Goal: Check status: Check status

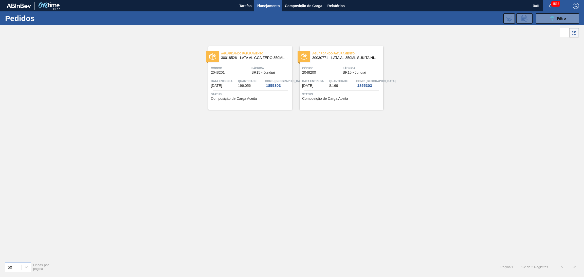
click at [547, 14] on button "089F7B8B-B2A5-4AFE-B5C0-19BA573D28AC Filtro" at bounding box center [557, 18] width 43 height 10
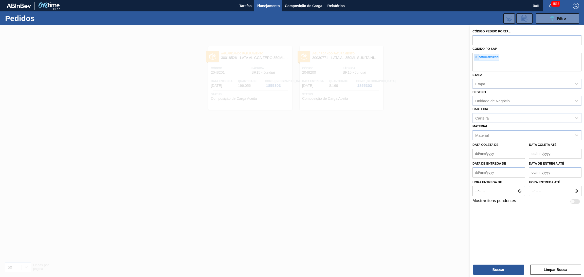
click at [477, 58] on span "×" at bounding box center [476, 57] width 5 height 6
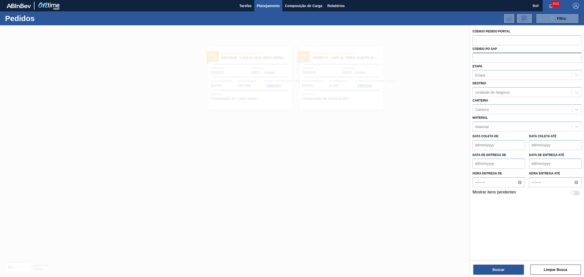
paste input "5800373590"
type input "5800373590"
click at [500, 265] on button "Buscar" at bounding box center [498, 270] width 51 height 10
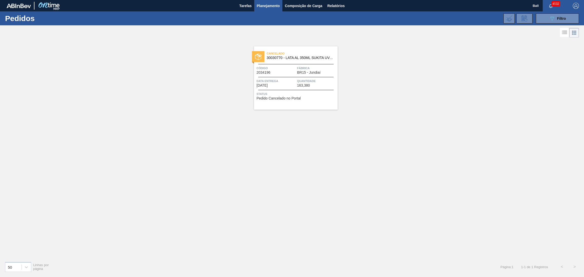
click at [303, 70] on span "Fábrica" at bounding box center [316, 68] width 39 height 5
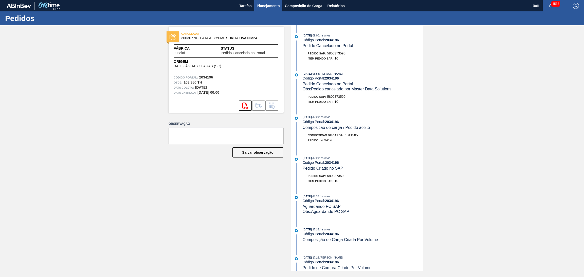
click at [274, 4] on span "Planejamento" at bounding box center [268, 6] width 23 height 6
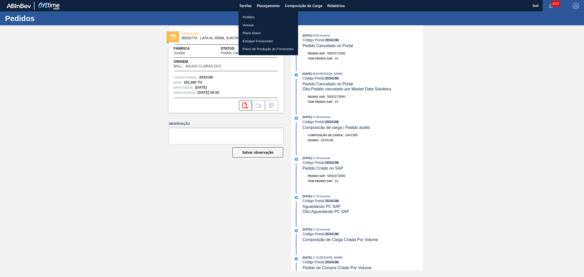
drag, startPoint x: 264, startPoint y: 15, endPoint x: 296, endPoint y: 31, distance: 35.6
click at [264, 15] on li "Pedidos" at bounding box center [268, 17] width 60 height 8
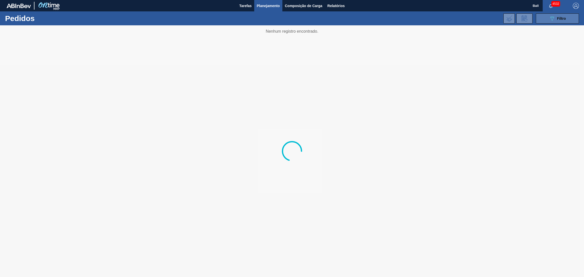
click at [546, 16] on button "089F7B8B-B2A5-4AFE-B5C0-19BA573D28AC Filtro" at bounding box center [557, 18] width 43 height 10
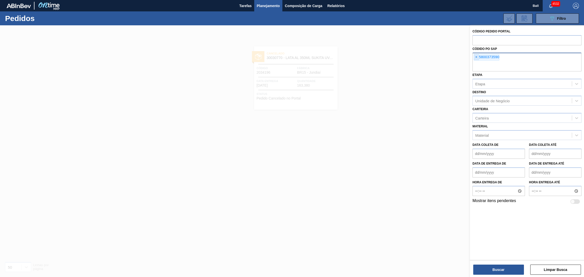
click at [476, 58] on span "×" at bounding box center [476, 57] width 5 height 6
paste input "5800389505"
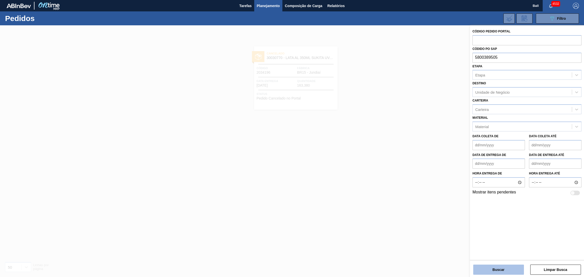
type input "5800389505"
click at [485, 271] on button "Buscar" at bounding box center [498, 270] width 51 height 10
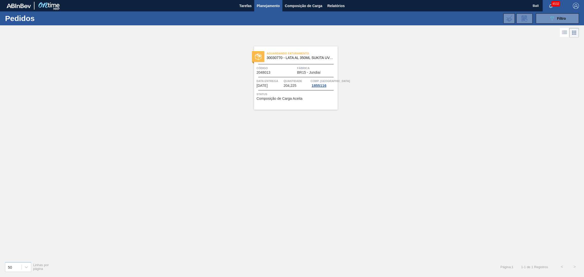
click at [275, 68] on span "Código" at bounding box center [275, 68] width 39 height 5
click at [273, 7] on span "Planejamento" at bounding box center [268, 6] width 23 height 6
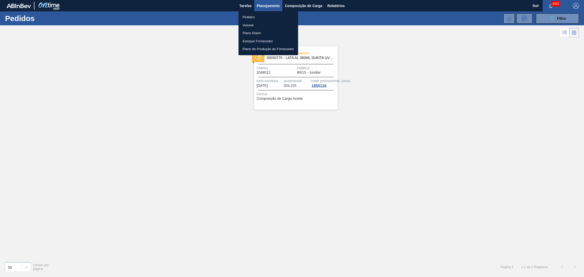
click at [408, 59] on div at bounding box center [292, 138] width 584 height 277
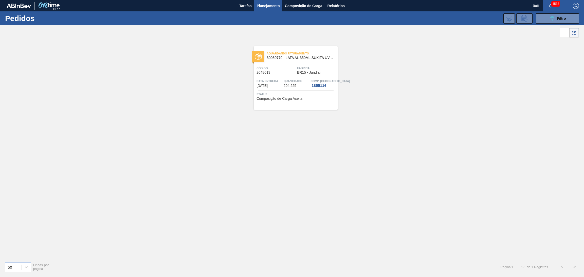
click at [270, 6] on span "Planejamento" at bounding box center [268, 6] width 23 height 6
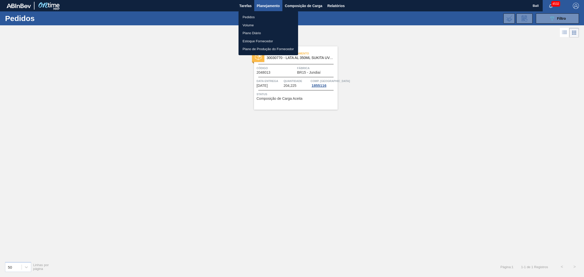
click at [257, 23] on li "Volume" at bounding box center [268, 25] width 60 height 8
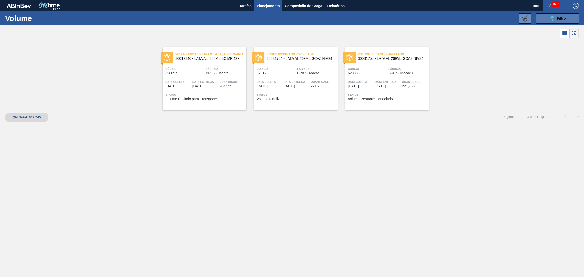
click at [546, 18] on button "089F7B8B-B2A5-4AFE-B5C0-19BA573D28AC Filtro" at bounding box center [557, 18] width 43 height 10
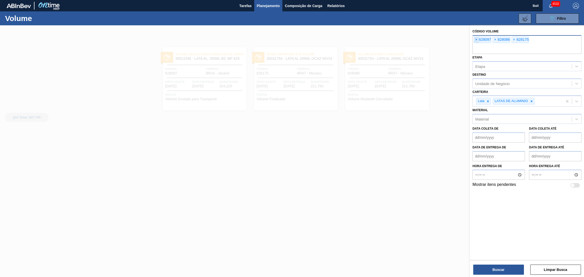
click at [475, 41] on span "×" at bounding box center [476, 40] width 5 height 6
click at [475, 44] on input "text" at bounding box center [526, 49] width 109 height 10
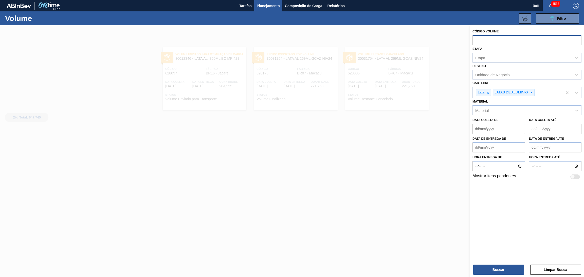
paste input "628097"
type input "628097"
click at [499, 269] on button "Buscar" at bounding box center [498, 270] width 51 height 10
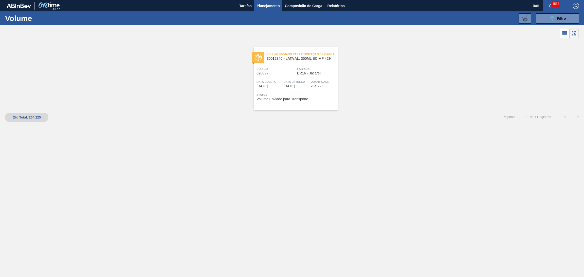
click at [300, 77] on div "Volume Enviado Para Otimização de Carga 30012346 - LATA AL. 350ML BC MP 429 Cód…" at bounding box center [296, 78] width 84 height 63
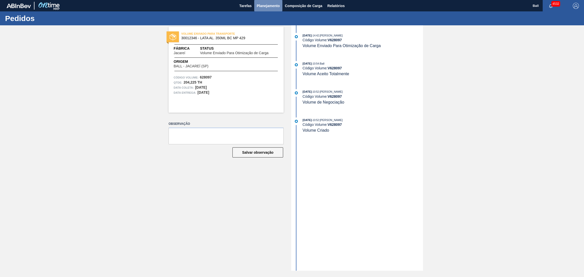
click at [272, 9] on button "Planejamento" at bounding box center [268, 5] width 28 height 11
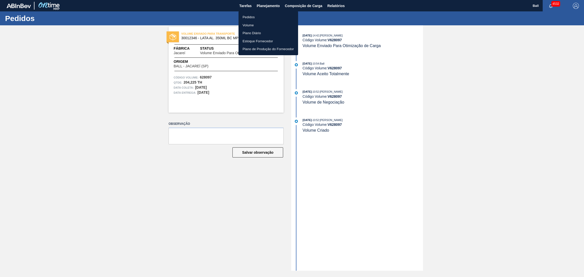
click at [264, 20] on li "Pedidos" at bounding box center [268, 17] width 60 height 8
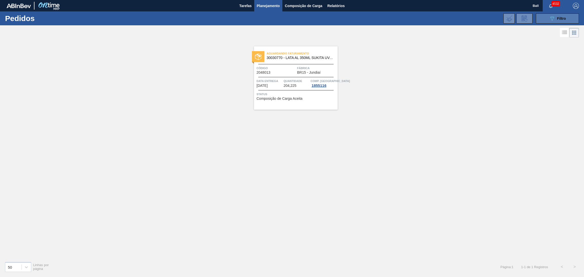
click at [548, 22] on button "089F7B8B-B2A5-4AFE-B5C0-19BA573D28AC Filtro" at bounding box center [557, 18] width 43 height 10
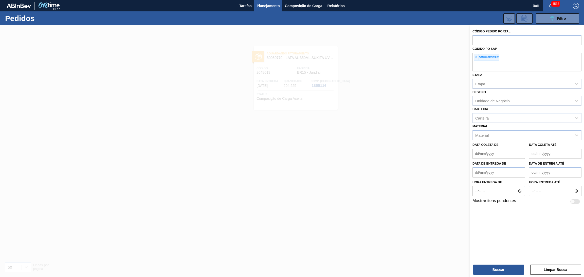
click at [481, 54] on div "× 5800389505" at bounding box center [487, 57] width 26 height 7
click at [477, 55] on span "×" at bounding box center [476, 57] width 5 height 6
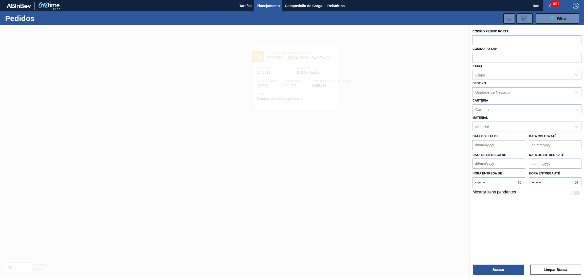
paste input "text"
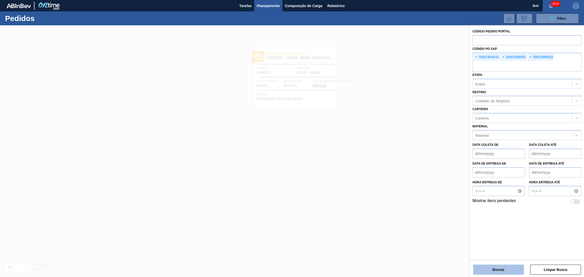
click at [496, 271] on button "Buscar" at bounding box center [498, 270] width 51 height 10
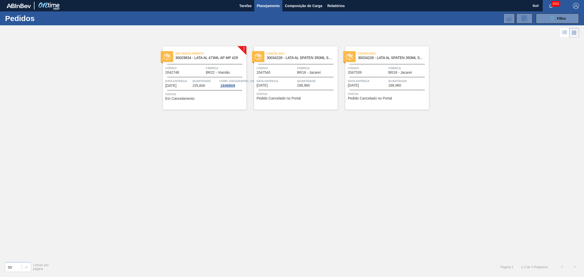
click at [401, 90] on div at bounding box center [386, 90] width 75 height 0
click at [300, 102] on div "Cancelado 30034228 - LATA AL SPATEN 350ML SLK BRILHO Código 2047540 Fábrica BR1…" at bounding box center [296, 77] width 84 height 63
click at [203, 73] on div "Código 2042748" at bounding box center [184, 70] width 39 height 9
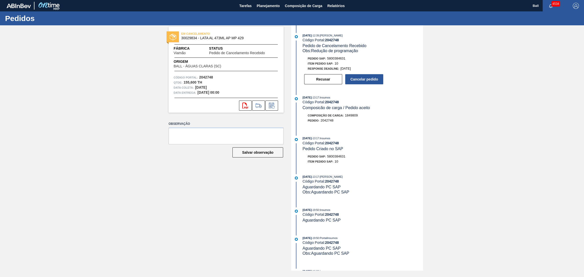
drag, startPoint x: 371, startPoint y: 127, endPoint x: 383, endPoint y: 167, distance: 42.1
click at [406, 128] on div "01/10/2025 - 13:17 : Insumos Código Portal: 2042748 Composicão de carga / Pedid…" at bounding box center [357, 111] width 130 height 33
click at [361, 84] on button "Cancelar pedido" at bounding box center [364, 79] width 38 height 10
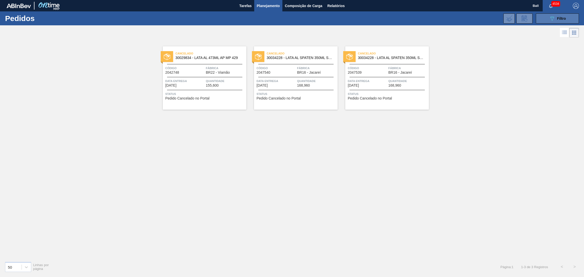
click at [545, 16] on button "089F7B8B-B2A5-4AFE-B5C0-19BA573D28AC Filtro" at bounding box center [557, 18] width 43 height 10
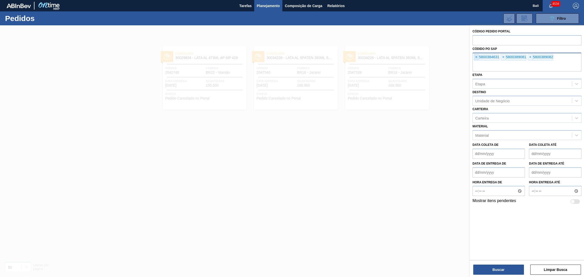
click at [475, 58] on span "×" at bounding box center [476, 57] width 5 height 6
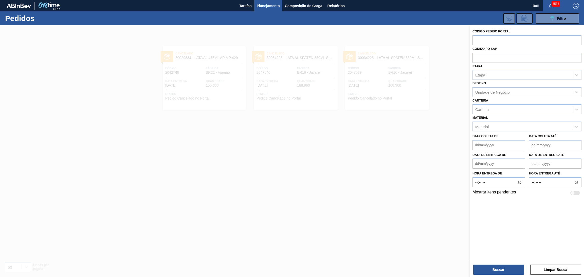
paste input "text"
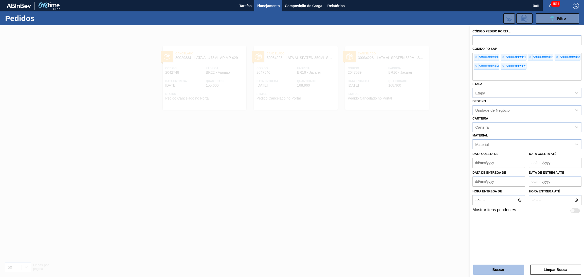
click at [508, 268] on button "Buscar" at bounding box center [498, 270] width 51 height 10
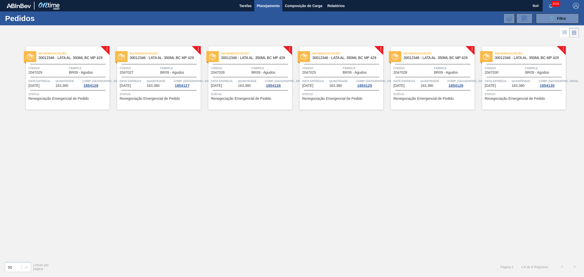
click at [62, 68] on span "Código" at bounding box center [47, 68] width 39 height 5
click at [246, 85] on span "163,380" at bounding box center [244, 86] width 13 height 4
click at [343, 90] on div at bounding box center [341, 90] width 75 height 0
click at [446, 89] on div "Em Renegociação 30012346 - LATA AL. 350ML BC MP 429 Código 2047028 Fábrica BR09…" at bounding box center [433, 77] width 84 height 63
click at [523, 84] on span "163,380" at bounding box center [518, 86] width 13 height 4
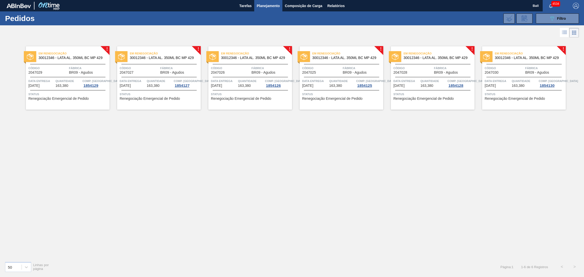
drag, startPoint x: 505, startPoint y: 166, endPoint x: 448, endPoint y: 160, distance: 57.4
click at [505, 166] on div "! Em Renegociação 30012346 - LATA AL. 350ML BC MP 429 Código 2047029 Fábrica BR…" at bounding box center [292, 148] width 584 height 219
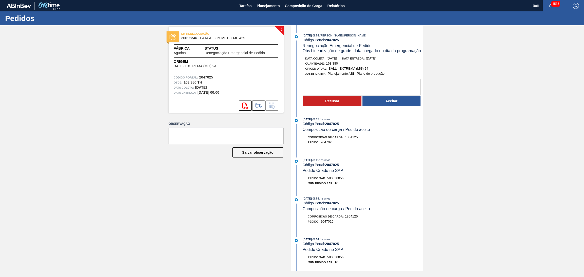
click at [340, 86] on textarea at bounding box center [362, 87] width 118 height 17
type textarea "OK PARA ANTECIPAÇÃO"
click at [392, 98] on button "Aceitar" at bounding box center [391, 101] width 58 height 10
click at [360, 90] on textarea at bounding box center [362, 87] width 118 height 17
type textarea "OK PARA ANTECIPAÇÃO"
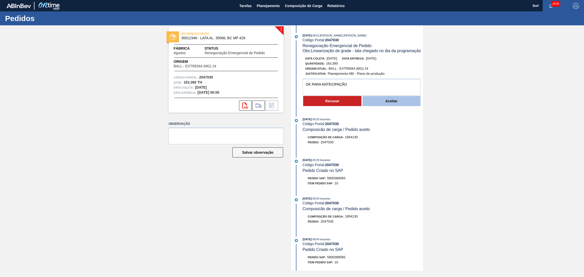
click at [370, 100] on button "Aceitar" at bounding box center [391, 101] width 58 height 10
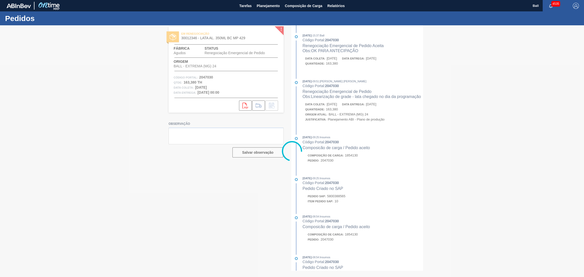
click at [365, 154] on div at bounding box center [292, 151] width 584 height 252
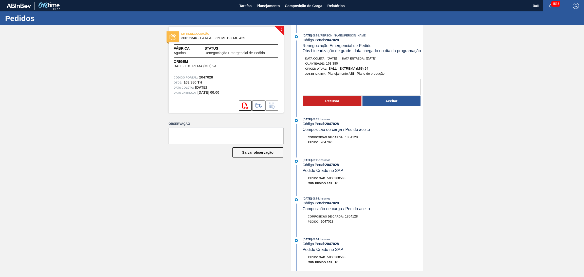
click at [349, 87] on textarea at bounding box center [362, 87] width 118 height 17
type textarea "OK PARA ANTECIPAÇÃO"
click at [382, 102] on button "Aceitar" at bounding box center [391, 101] width 58 height 10
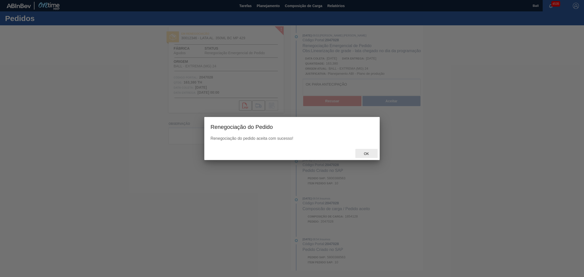
click at [365, 153] on span "Ok" at bounding box center [366, 154] width 13 height 4
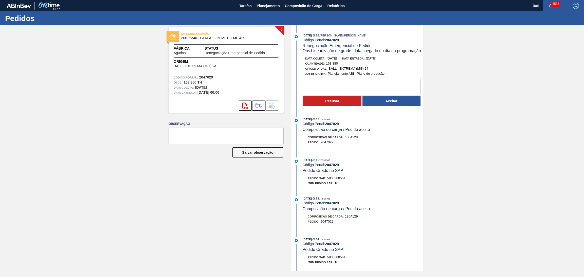
click at [317, 86] on textarea at bounding box center [362, 87] width 118 height 17
type textarea "ok"
click at [401, 101] on button "Aceitar" at bounding box center [391, 101] width 58 height 10
click at [318, 81] on textarea at bounding box center [362, 87] width 118 height 17
drag, startPoint x: 354, startPoint y: 181, endPoint x: 328, endPoint y: 182, distance: 25.8
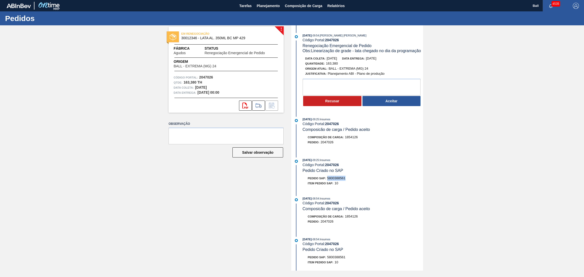
click at [328, 181] on div "Pedido SAP: 5800388561" at bounding box center [363, 178] width 120 height 5
copy span "5800388561"
click at [343, 186] on div "Item pedido SAP: 10" at bounding box center [363, 183] width 120 height 5
click at [370, 93] on textarea at bounding box center [362, 87] width 118 height 17
click at [324, 88] on textarea "OK PARA ENTECIPAÇÃO" at bounding box center [362, 87] width 118 height 17
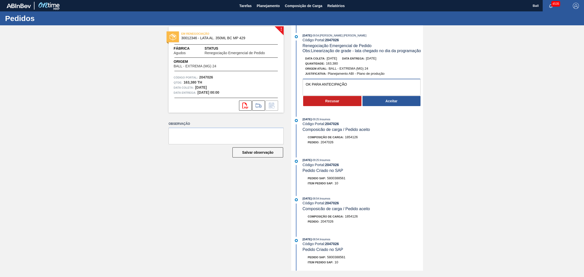
type textarea "OK PARA ANTECIPAÇÃO"
drag, startPoint x: 341, startPoint y: 61, endPoint x: 335, endPoint y: 72, distance: 12.8
click at [334, 61] on div "Data coleta: 09/10/2025" at bounding box center [321, 58] width 32 height 5
click at [370, 83] on textarea "OK PARA ANTECIPAÇÃO" at bounding box center [362, 87] width 118 height 17
click at [390, 99] on button "Aceitar" at bounding box center [391, 101] width 58 height 10
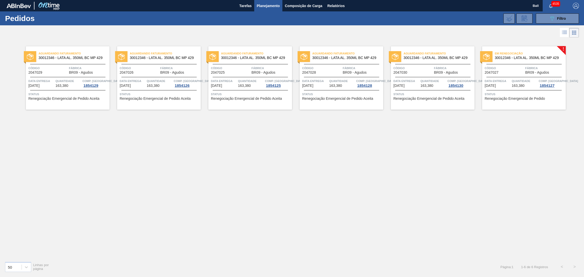
click at [524, 84] on span "163,380" at bounding box center [518, 86] width 13 height 4
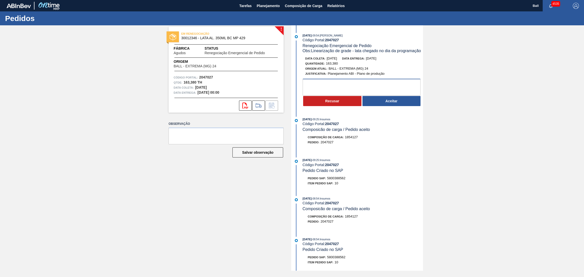
click at [330, 91] on textarea at bounding box center [362, 87] width 118 height 17
type textarea "OK PARA ANTECIPAÇÃO"
click at [384, 106] on button "Aceitar" at bounding box center [391, 101] width 58 height 10
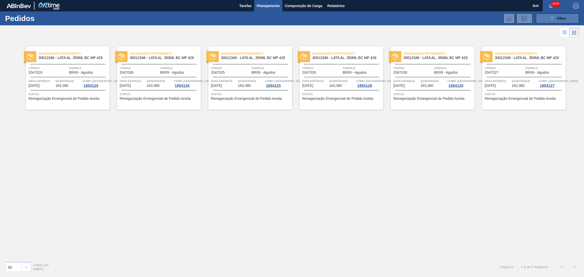
click at [545, 19] on button "089F7B8B-B2A5-4AFE-B5C0-19BA573D28AC Filtro" at bounding box center [557, 18] width 43 height 10
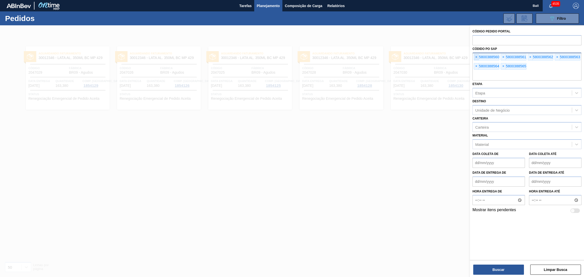
click at [477, 58] on span "×" at bounding box center [476, 57] width 5 height 6
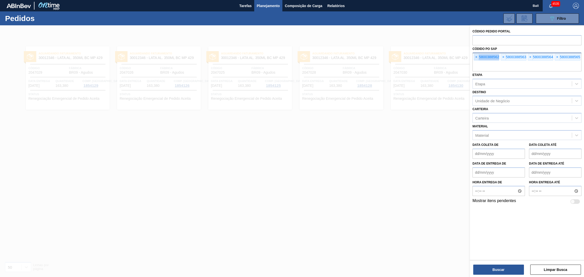
click at [477, 58] on span "×" at bounding box center [476, 57] width 5 height 6
click at [477, 62] on input "text" at bounding box center [526, 67] width 109 height 10
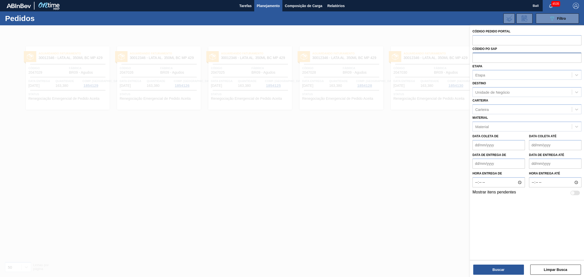
paste input "text"
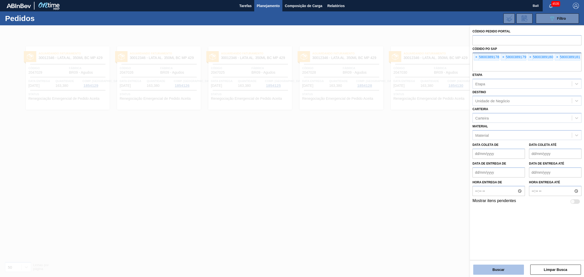
click at [498, 273] on button "Buscar" at bounding box center [498, 270] width 51 height 10
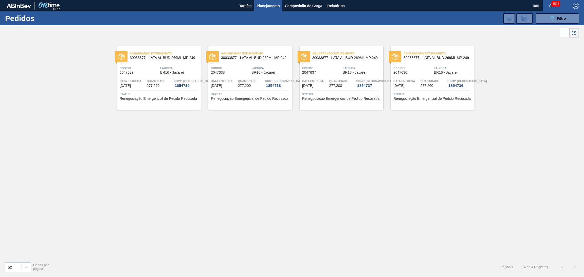
click at [139, 68] on span "Código" at bounding box center [139, 68] width 39 height 5
click at [544, 16] on button "089F7B8B-B2A5-4AFE-B5C0-19BA573D28AC Filtro" at bounding box center [557, 18] width 43 height 10
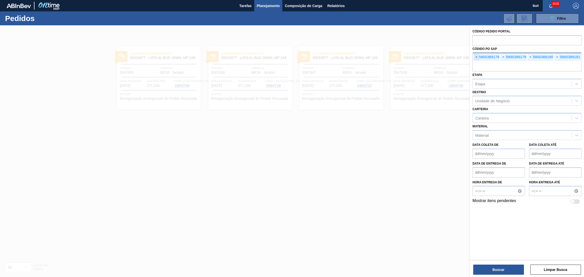
click at [477, 54] on span "×" at bounding box center [476, 57] width 5 height 6
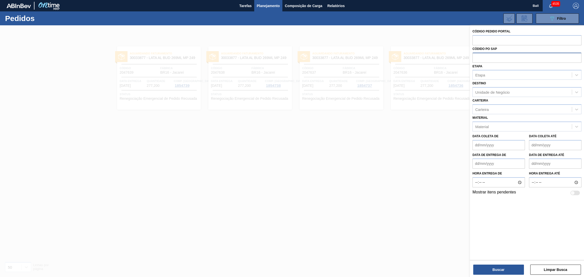
paste input "text"
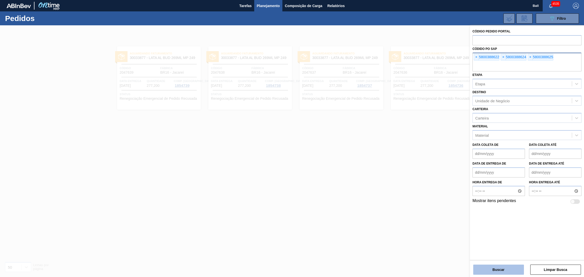
click at [486, 268] on button "Buscar" at bounding box center [498, 270] width 51 height 10
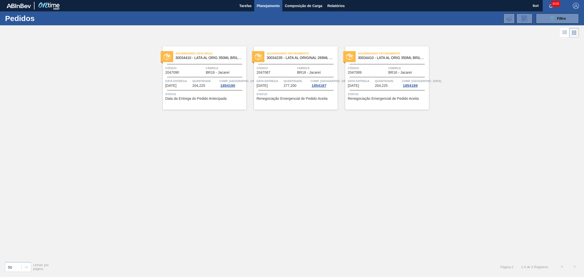
click at [212, 80] on span "Quantidade" at bounding box center [205, 81] width 26 height 5
click at [285, 74] on div "Código 2047087" at bounding box center [275, 70] width 39 height 9
click at [363, 69] on span "Código" at bounding box center [367, 68] width 39 height 5
click at [551, 23] on button "089F7B8B-B2A5-4AFE-B5C0-19BA573D28AC Filtro" at bounding box center [557, 18] width 43 height 10
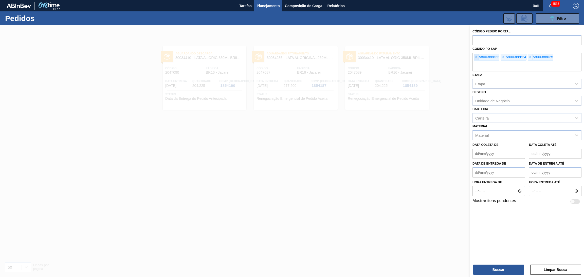
click at [475, 60] on span "×" at bounding box center [476, 57] width 5 height 6
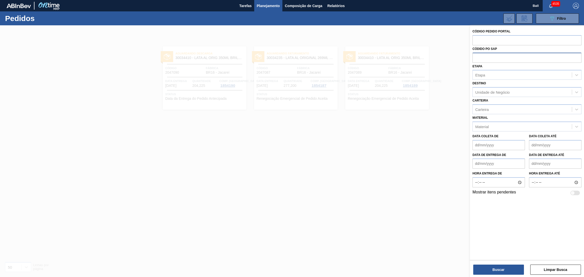
paste input "text"
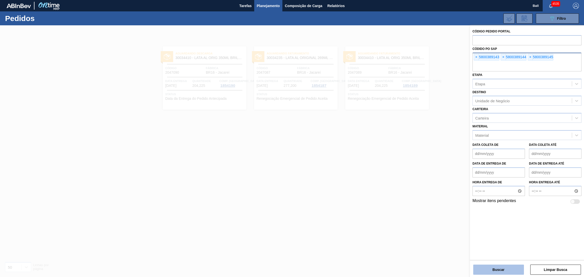
click at [499, 267] on button "Buscar" at bounding box center [498, 270] width 51 height 10
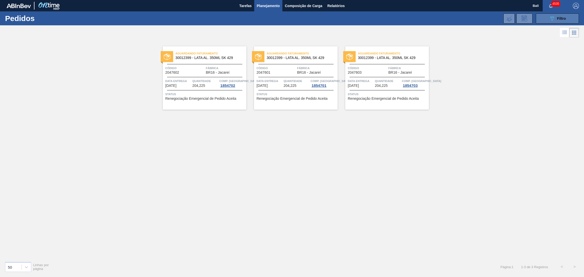
click at [539, 18] on button "089F7B8B-B2A5-4AFE-B5C0-19BA573D28AC Filtro" at bounding box center [557, 18] width 43 height 10
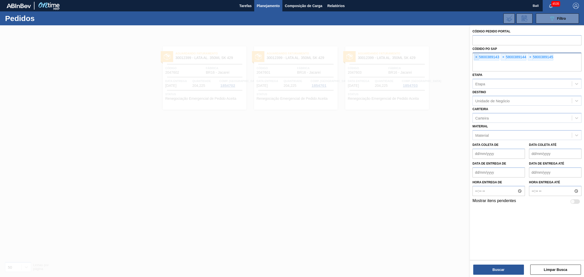
click at [477, 60] on span "×" at bounding box center [476, 57] width 5 height 6
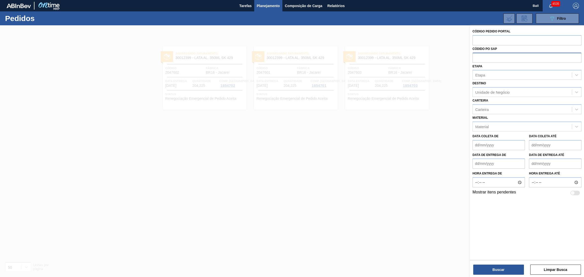
paste input "text"
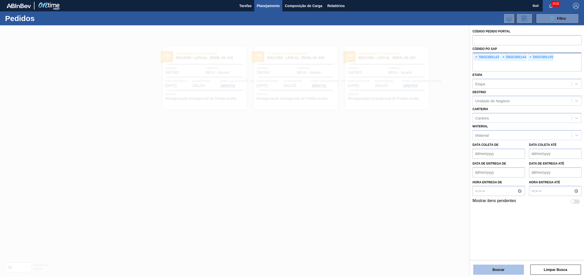
click at [500, 265] on button "Buscar" at bounding box center [498, 270] width 51 height 10
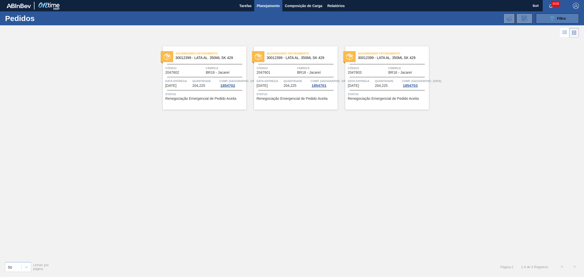
click at [549, 19] on icon "089F7B8B-B2A5-4AFE-B5C0-19BA573D28AC" at bounding box center [552, 18] width 6 height 6
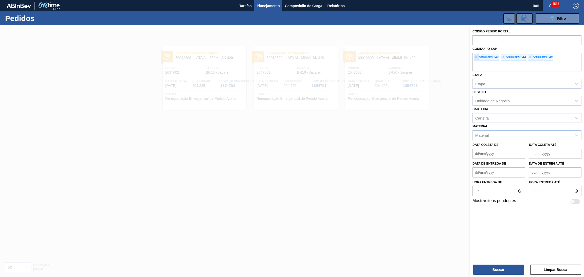
click at [476, 58] on span "×" at bounding box center [476, 57] width 5 height 6
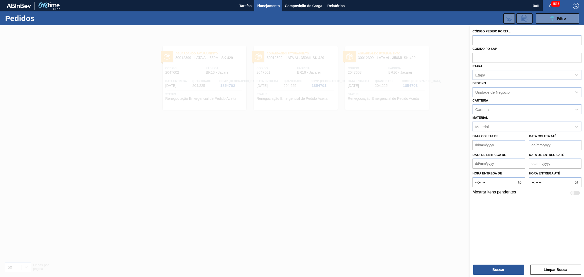
paste input "text"
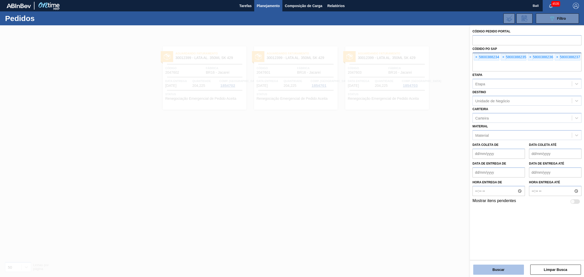
click at [494, 270] on button "Buscar" at bounding box center [498, 270] width 51 height 10
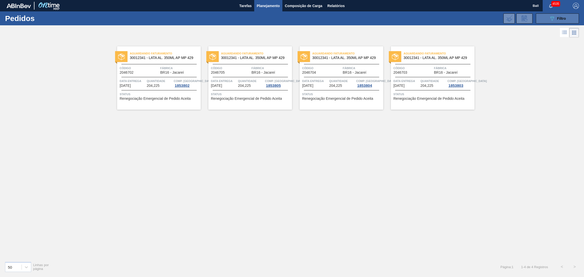
click at [554, 18] on icon "089F7B8B-B2A5-4AFE-B5C0-19BA573D28AC" at bounding box center [552, 18] width 6 height 6
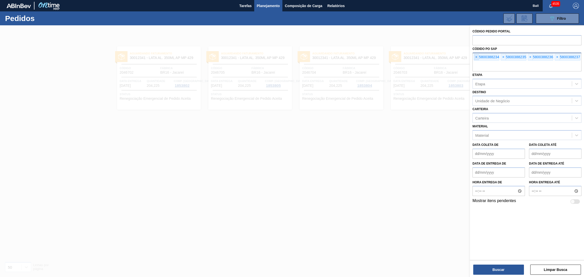
click at [474, 59] on span "×" at bounding box center [476, 57] width 5 height 6
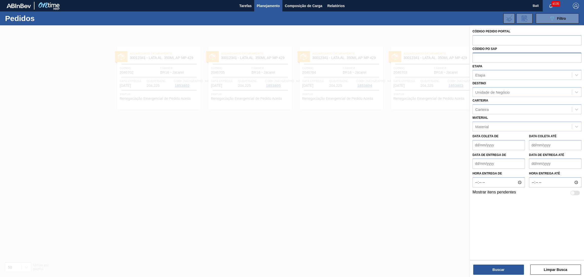
paste input "text"
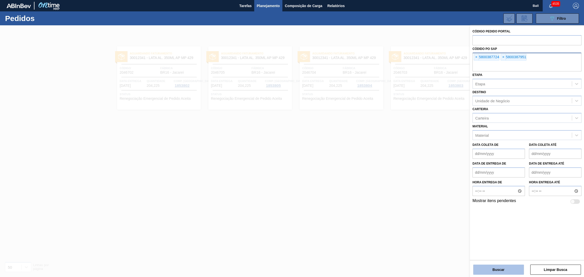
click at [500, 269] on button "Buscar" at bounding box center [498, 270] width 51 height 10
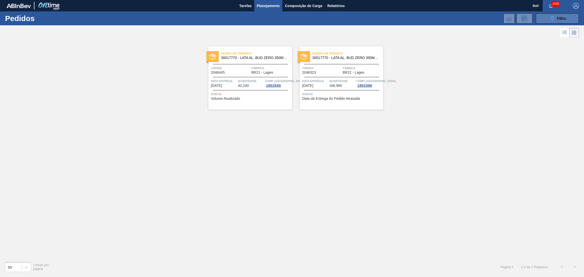
click at [564, 14] on button "089F7B8B-B2A5-4AFE-B5C0-19BA573D28AC Filtro" at bounding box center [557, 18] width 43 height 10
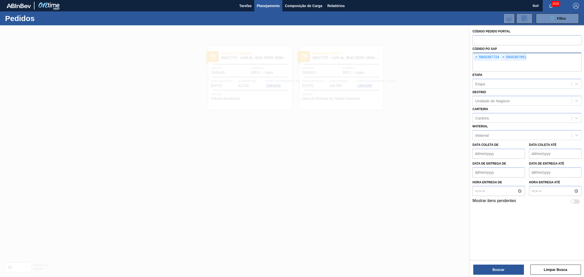
click at [423, 96] on div at bounding box center [292, 163] width 584 height 277
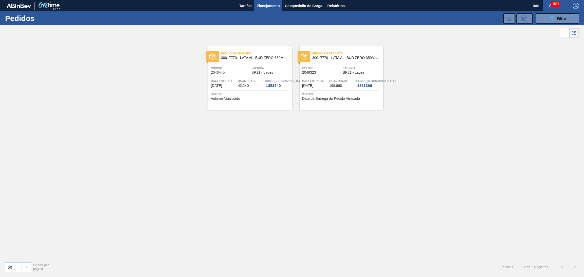
click at [258, 71] on span "BR21 - Lages" at bounding box center [262, 73] width 22 height 4
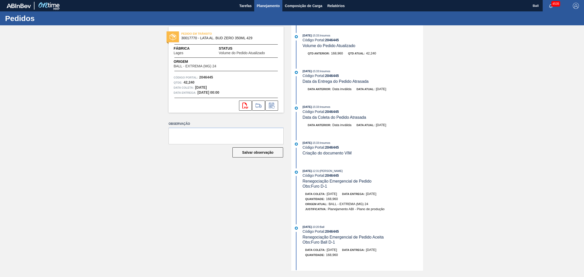
click at [267, 5] on span "Planejamento" at bounding box center [268, 6] width 23 height 6
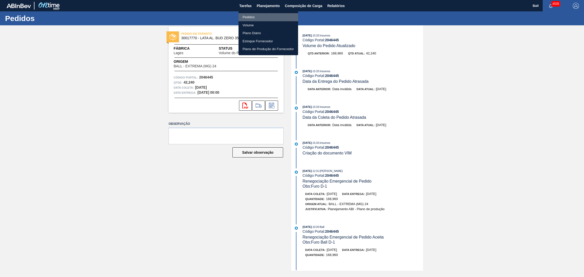
click at [262, 17] on li "Pedidos" at bounding box center [268, 17] width 60 height 8
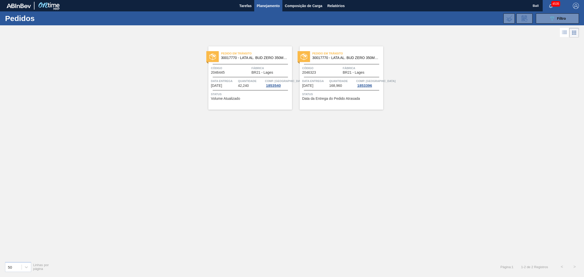
drag, startPoint x: 541, startPoint y: 43, endPoint x: 518, endPoint y: 88, distance: 51.7
drag, startPoint x: 518, startPoint y: 88, endPoint x: 558, endPoint y: 19, distance: 80.7
click at [558, 19] on span "Filtro" at bounding box center [561, 18] width 9 height 4
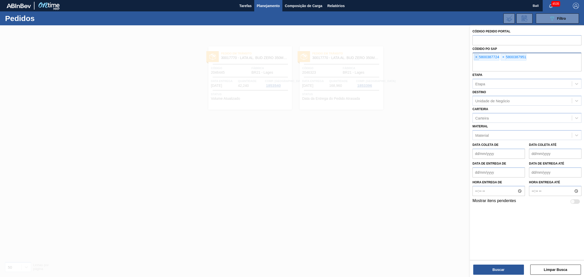
click at [476, 58] on span "×" at bounding box center [476, 57] width 5 height 6
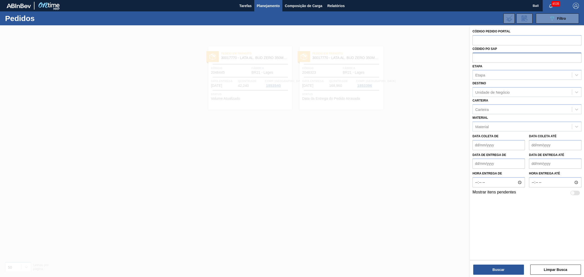
paste input "text"
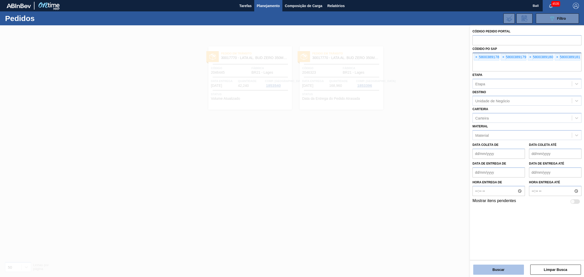
click at [490, 267] on button "Buscar" at bounding box center [498, 270] width 51 height 10
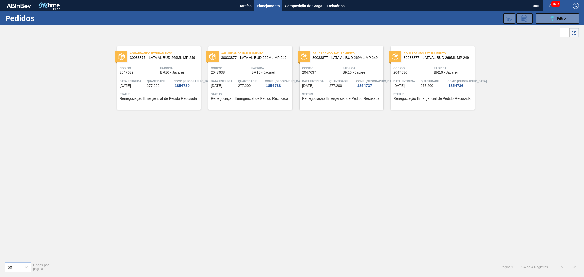
click at [170, 77] on div at bounding box center [158, 77] width 75 height 0
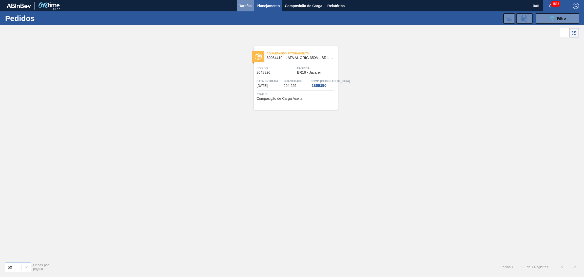
click at [246, 7] on span "Tarefas" at bounding box center [245, 6] width 12 height 6
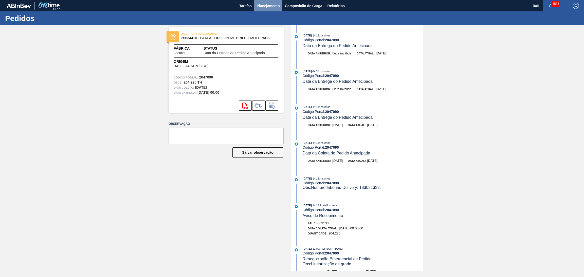
click at [269, 4] on span "Planejamento" at bounding box center [268, 6] width 23 height 6
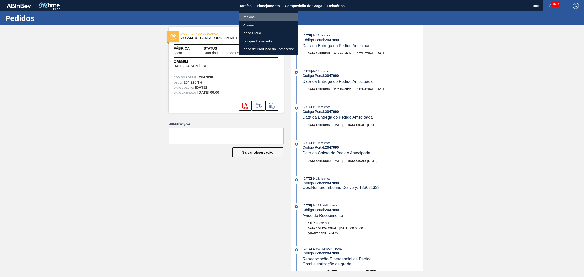
click at [271, 18] on li "Pedidos" at bounding box center [268, 17] width 60 height 8
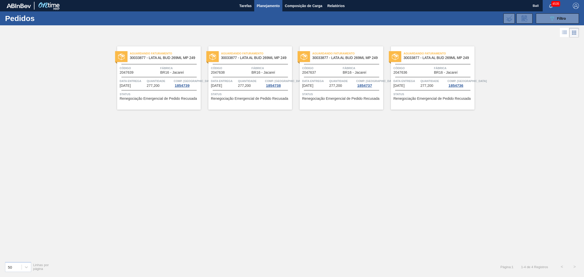
click at [550, 25] on div "089F7B8B-B2A5-4AFE-B5C0-19BA573D28AC Filtro Código Pedido Portal Códido PO SAP …" at bounding box center [332, 18] width 498 height 15
click at [547, 20] on button "089F7B8B-B2A5-4AFE-B5C0-19BA573D28AC Filtro" at bounding box center [557, 18] width 43 height 10
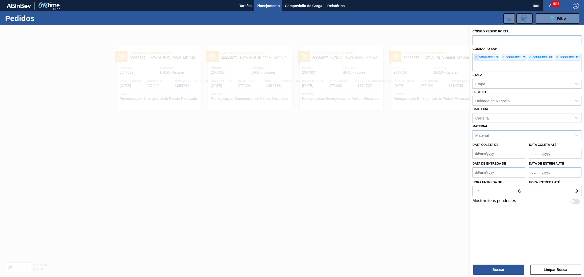
click at [477, 56] on span "×" at bounding box center [476, 57] width 5 height 6
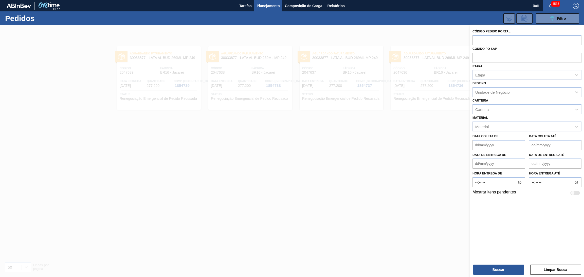
click at [477, 56] on input "text" at bounding box center [526, 58] width 109 height 10
paste input "5800388625"
type input "5800388625"
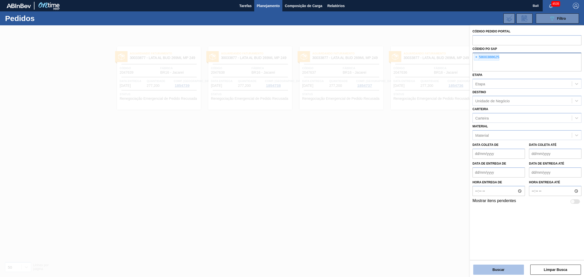
click at [492, 267] on button "Buscar" at bounding box center [498, 270] width 51 height 10
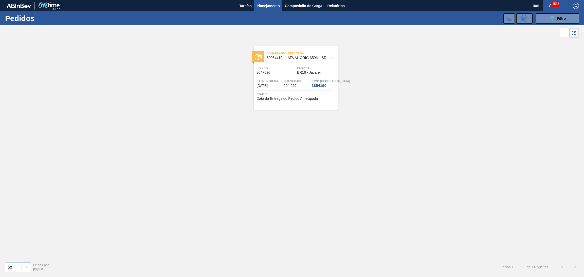
click at [277, 64] on div "Aguardando Descarga 30034410 - LATA AL ORIG 350ML BRILHO MULTIPACK Código 20470…" at bounding box center [296, 77] width 84 height 63
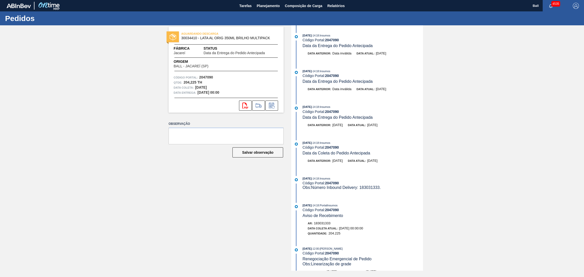
click at [582, 259] on div "AGUARDANDO DESCARGA 30034410 - LATA AL ORIG 350ML BRILHO MULTIPACK Fábrica Jaca…" at bounding box center [292, 148] width 584 height 246
click at [413, 180] on div "[DATE] 14:18 : Insumos" at bounding box center [363, 178] width 120 height 5
drag, startPoint x: 414, startPoint y: 180, endPoint x: 416, endPoint y: 226, distance: 46.2
click at [416, 226] on div "[DATE] 14:18 : Insumos Código Portal: 2047090 Data da Entrega do Pedido Antecip…" at bounding box center [357, 148] width 130 height 246
click at [405, 217] on div "[DATE] 14:18 : PortalInsumos Código Portal: 2047090 Aviso de Recebimento" at bounding box center [363, 210] width 120 height 15
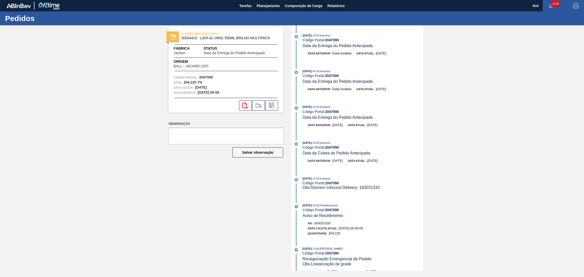
click at [405, 217] on div "06/10/2025 - 14:18 : PortalInsumos Código Portal: 2047090 Aviso de Recebimento" at bounding box center [363, 210] width 120 height 15
click at [579, 27] on div "AGUARDANDO DESCARGA 30034410 - LATA AL ORIG 350ML BRILHO MULTIPACK Fábrica Jaca…" at bounding box center [292, 148] width 584 height 246
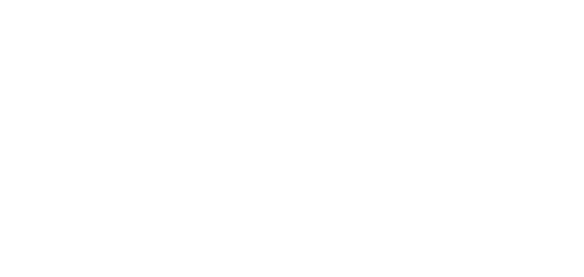
click at [274, 0] on html at bounding box center [292, 0] width 584 height 0
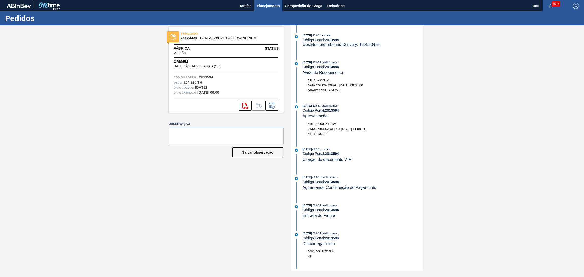
click at [270, 5] on span "Planejamento" at bounding box center [268, 6] width 23 height 6
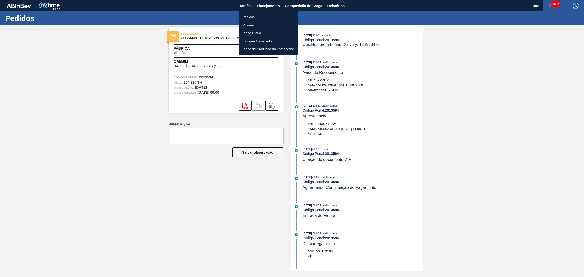
click at [268, 18] on li "Pedidos" at bounding box center [268, 17] width 60 height 8
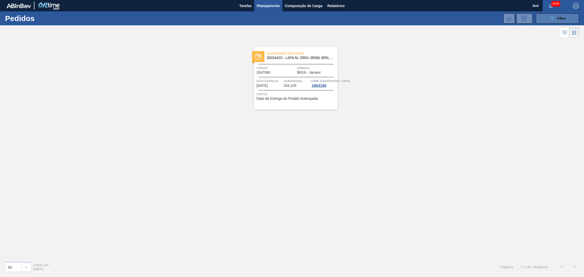
click at [561, 18] on span "Filtro" at bounding box center [561, 18] width 9 height 4
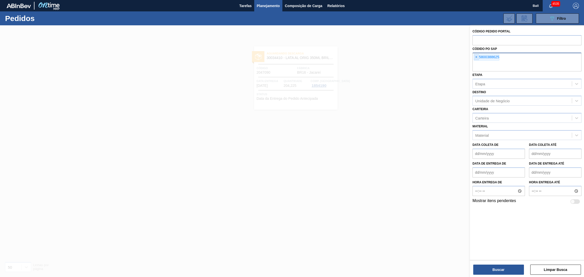
click at [476, 57] on span "×" at bounding box center [476, 57] width 5 height 6
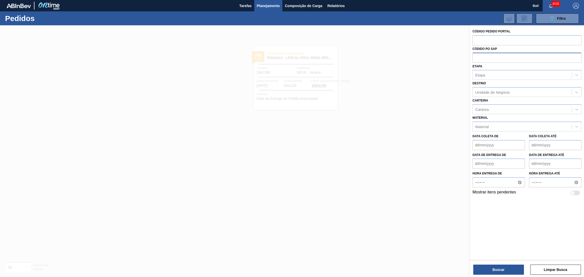
paste input "text"
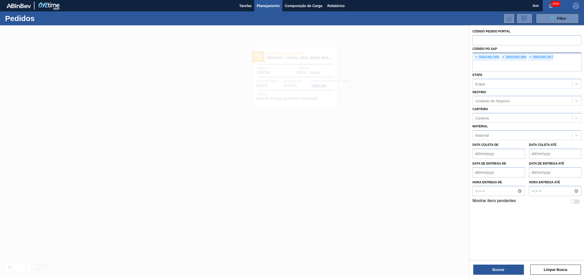
click at [502, 263] on div "Buscar Limpar Busca" at bounding box center [527, 267] width 114 height 14
drag, startPoint x: 502, startPoint y: 263, endPoint x: 501, endPoint y: 266, distance: 3.2
click at [501, 264] on div "Buscar Limpar Busca" at bounding box center [527, 267] width 114 height 14
click at [501, 266] on button "Buscar" at bounding box center [498, 270] width 51 height 10
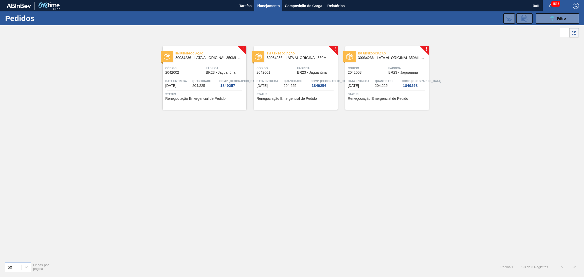
click at [194, 84] on span "204,225" at bounding box center [198, 86] width 13 height 4
click at [285, 84] on span "204,225" at bounding box center [290, 86] width 13 height 4
click at [355, 87] on div "Data Entrega 02/10/2025" at bounding box center [361, 83] width 26 height 9
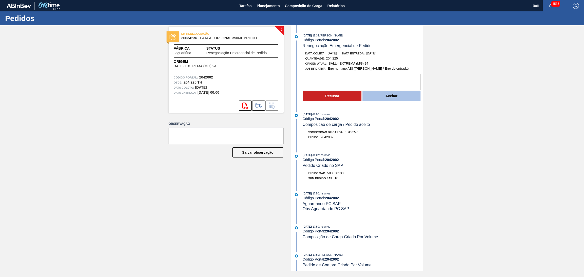
click at [384, 96] on button "Aceitar" at bounding box center [391, 96] width 58 height 10
click at [359, 145] on div "[DATE] 18:08 : Insumos Código Portal: 2042003 Composicão de carga / Pedido acei…" at bounding box center [357, 128] width 130 height 33
click at [386, 101] on button "Aceitar" at bounding box center [391, 96] width 58 height 10
click at [390, 98] on button "Aceitar" at bounding box center [391, 96] width 58 height 10
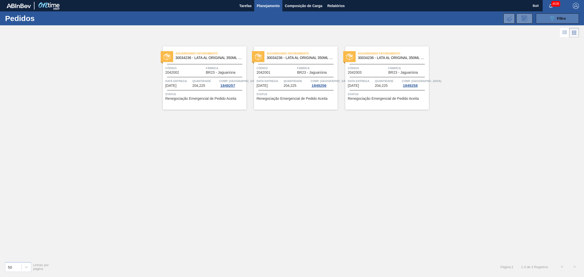
click at [553, 18] on icon at bounding box center [552, 18] width 4 height 4
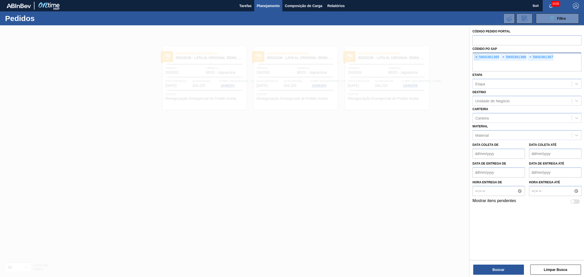
click at [476, 56] on span "×" at bounding box center [476, 57] width 5 height 6
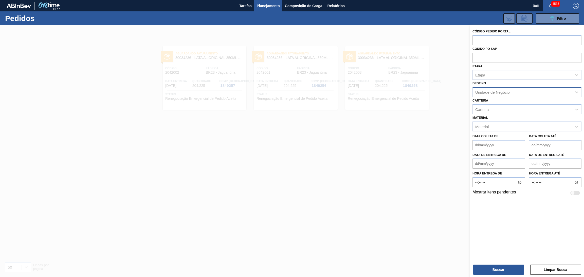
paste input "5800388625"
type input "5800388625"
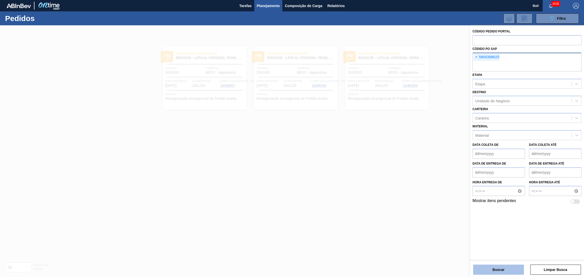
click at [499, 267] on button "Buscar" at bounding box center [498, 270] width 51 height 10
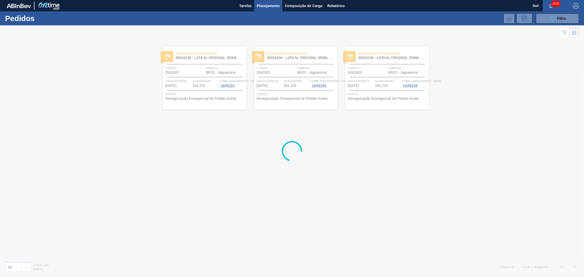
click at [360, 190] on div at bounding box center [292, 151] width 584 height 252
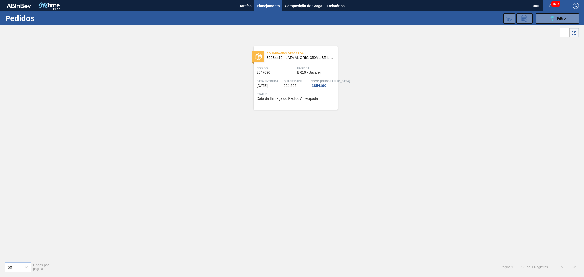
drag, startPoint x: 547, startPoint y: 22, endPoint x: 534, endPoint y: 35, distance: 19.0
click at [547, 22] on button "089F7B8B-B2A5-4AFE-B5C0-19BA573D28AC Filtro" at bounding box center [557, 18] width 43 height 10
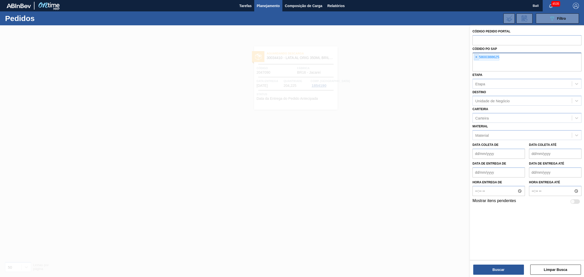
click at [477, 56] on span "×" at bounding box center [476, 57] width 5 height 6
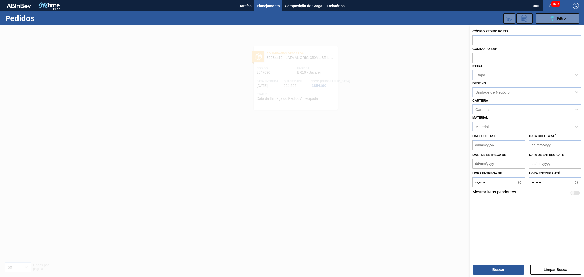
paste input "5800389746"
type input "5800389746"
click at [500, 274] on button "Buscar" at bounding box center [498, 270] width 51 height 10
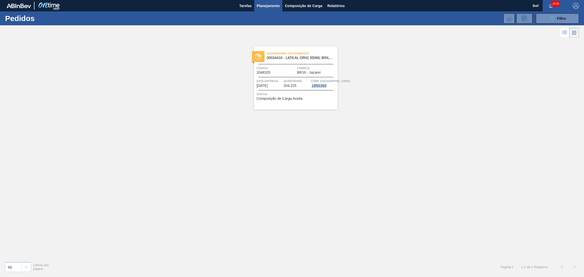
click at [291, 82] on span "Quantidade" at bounding box center [297, 81] width 26 height 5
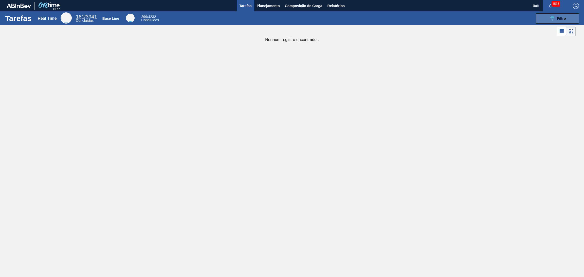
click at [541, 14] on button "089F7B8B-B2A5-4AFE-B5C0-19BA573D28AC Filtro" at bounding box center [557, 18] width 43 height 10
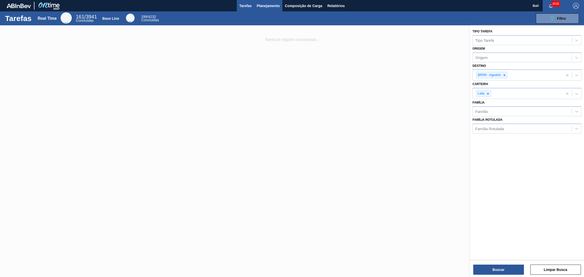
click at [267, 6] on span "Planejamento" at bounding box center [268, 6] width 23 height 6
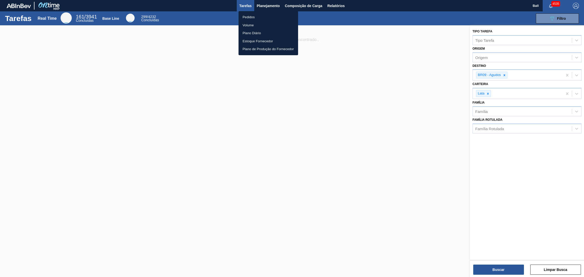
click at [266, 15] on li "Pedidos" at bounding box center [268, 17] width 60 height 8
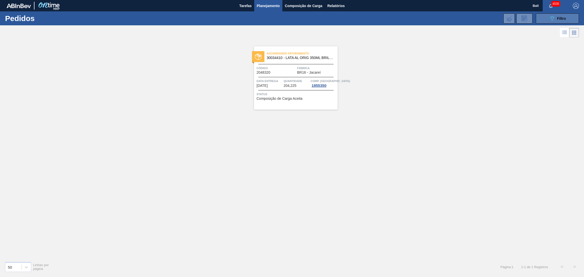
click at [551, 20] on icon "089F7B8B-B2A5-4AFE-B5C0-19BA573D28AC" at bounding box center [552, 18] width 6 height 6
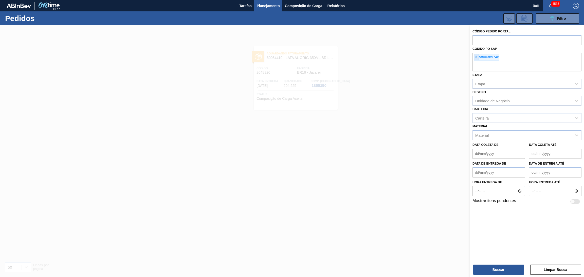
click at [477, 58] on span "×" at bounding box center [476, 57] width 5 height 6
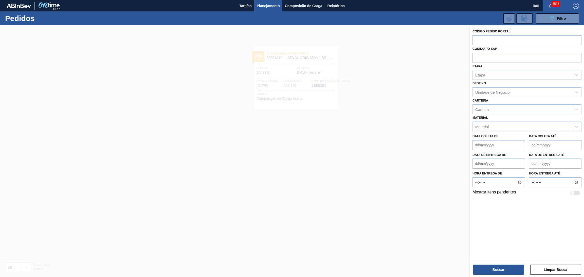
paste input "text"
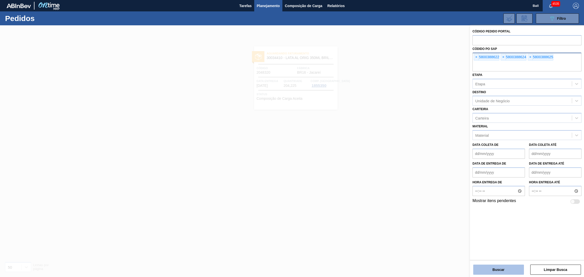
click at [489, 267] on button "Buscar" at bounding box center [498, 270] width 51 height 10
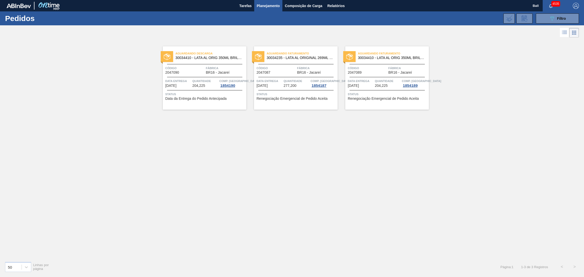
click at [188, 81] on span "Data Entrega" at bounding box center [178, 81] width 26 height 5
click at [299, 71] on span "BR16 - Jacareí" at bounding box center [309, 73] width 24 height 4
click at [370, 62] on div "Aguardando Faturamento 30034410 - LATA AL ORIG 350ML BRILHO MULTIPACK Código 20…" at bounding box center [387, 77] width 84 height 63
click at [245, 4] on span "Tarefas" at bounding box center [245, 6] width 12 height 6
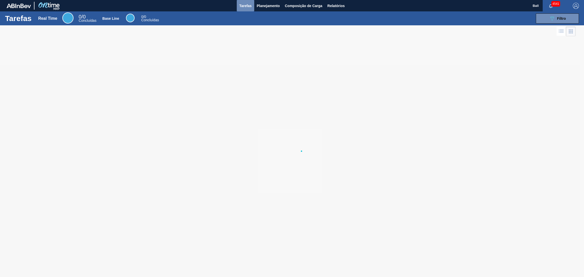
click at [245, 4] on span "Tarefas" at bounding box center [245, 6] width 12 height 6
